Goal: Use online tool/utility: Utilize a website feature to perform a specific function

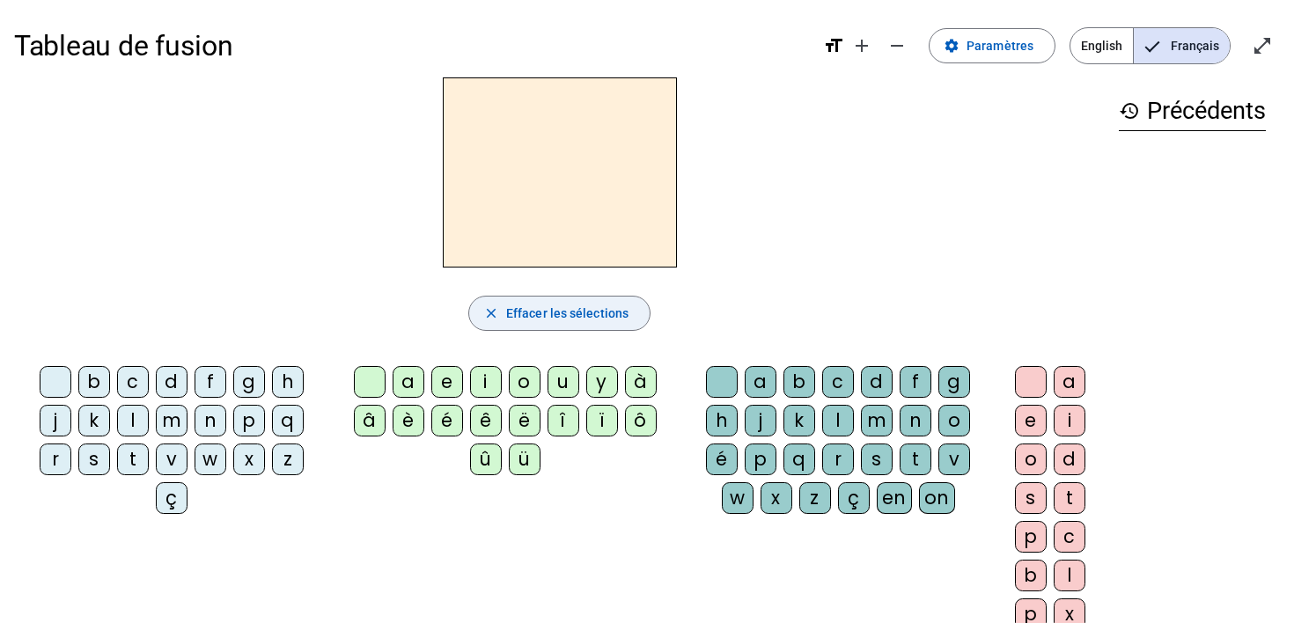
click at [523, 311] on span "Effacer les sélections" at bounding box center [567, 313] width 122 height 21
click at [180, 418] on div "m" at bounding box center [172, 421] width 32 height 32
click at [407, 385] on div "a" at bounding box center [409, 382] width 32 height 32
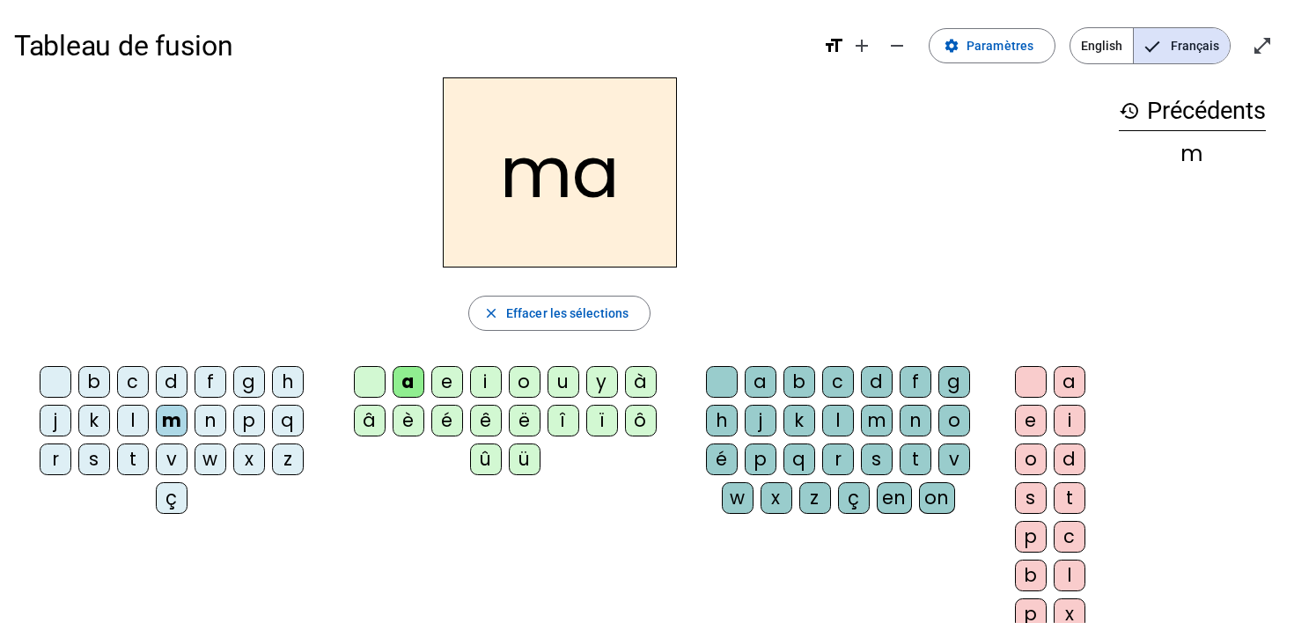
click at [131, 415] on div "l" at bounding box center [133, 421] width 32 height 32
click at [172, 431] on div "m" at bounding box center [172, 421] width 32 height 32
click at [451, 383] on div "e" at bounding box center [447, 382] width 32 height 32
click at [128, 421] on div "l" at bounding box center [133, 421] width 32 height 32
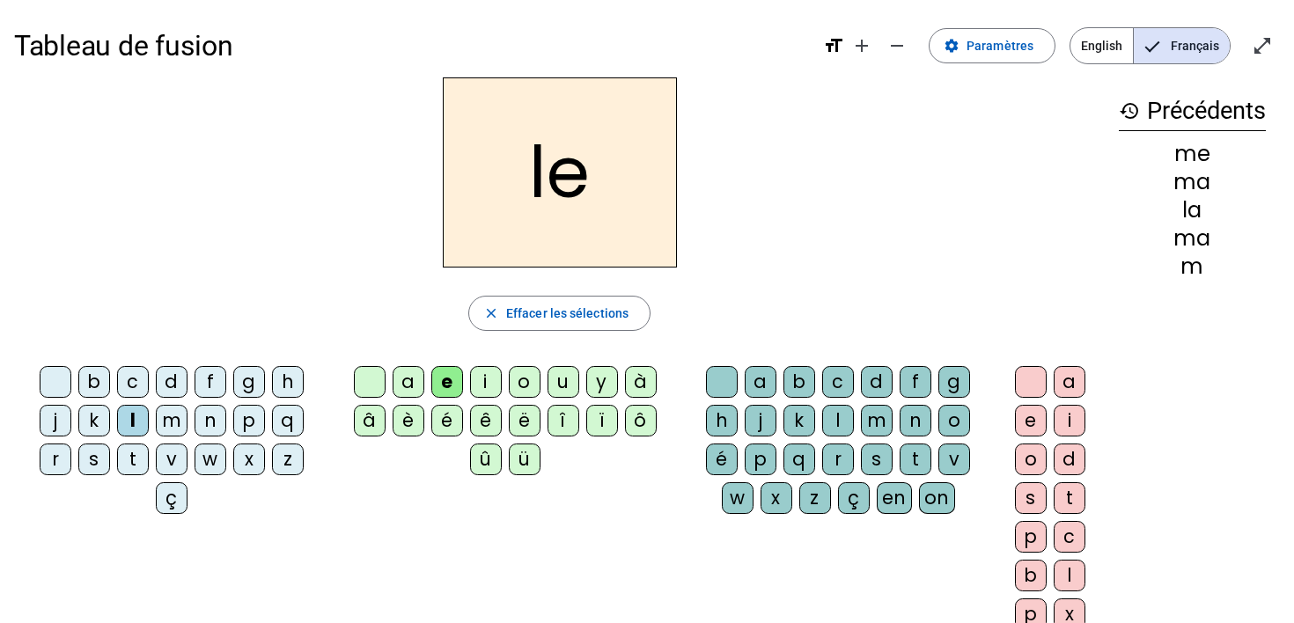
click at [178, 460] on div "v" at bounding box center [172, 460] width 32 height 32
click at [172, 381] on div "d" at bounding box center [172, 382] width 32 height 32
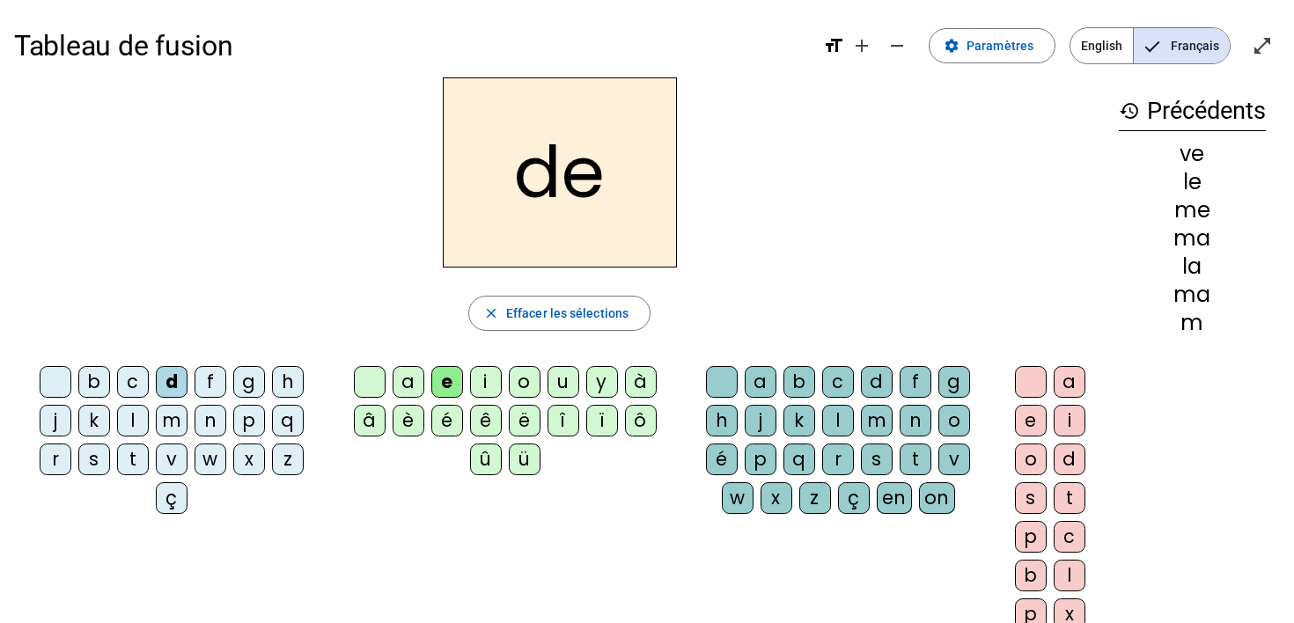
click at [562, 373] on div "u" at bounding box center [563, 382] width 32 height 32
click at [131, 462] on div "t" at bounding box center [133, 460] width 32 height 32
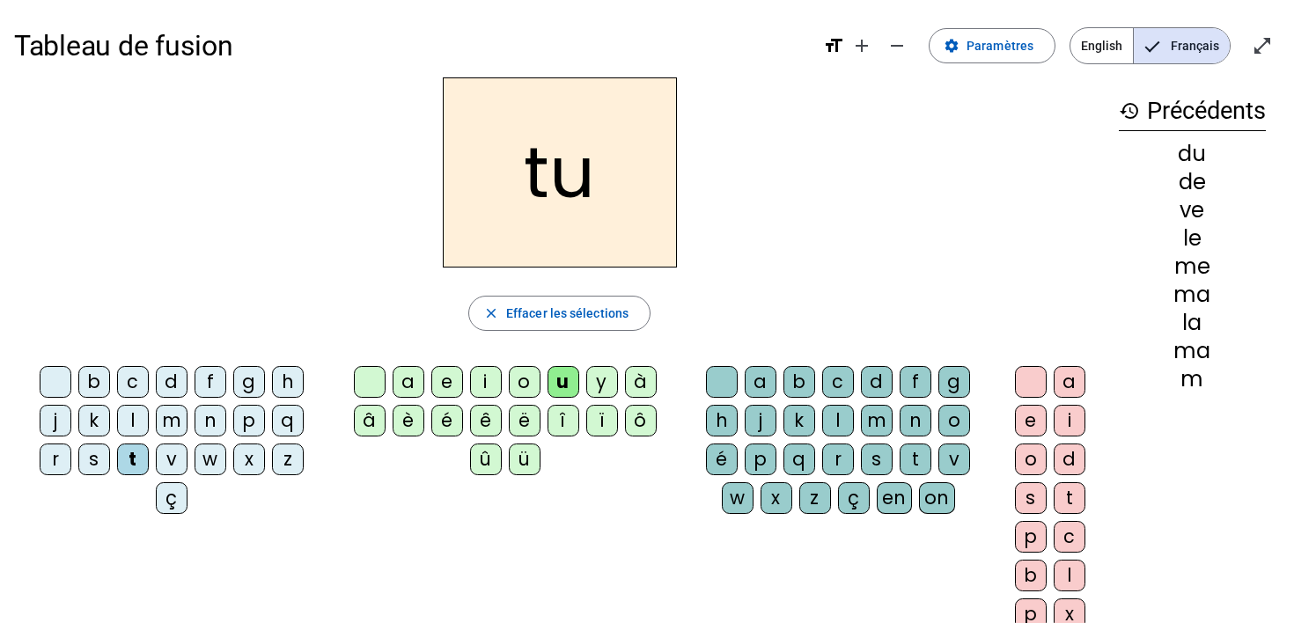
click at [136, 456] on div "t" at bounding box center [133, 460] width 32 height 32
click at [409, 386] on div "a" at bounding box center [409, 382] width 32 height 32
click at [438, 388] on div "e" at bounding box center [447, 382] width 32 height 32
click at [178, 379] on div "d" at bounding box center [172, 382] width 32 height 32
